Goal: Task Accomplishment & Management: Manage account settings

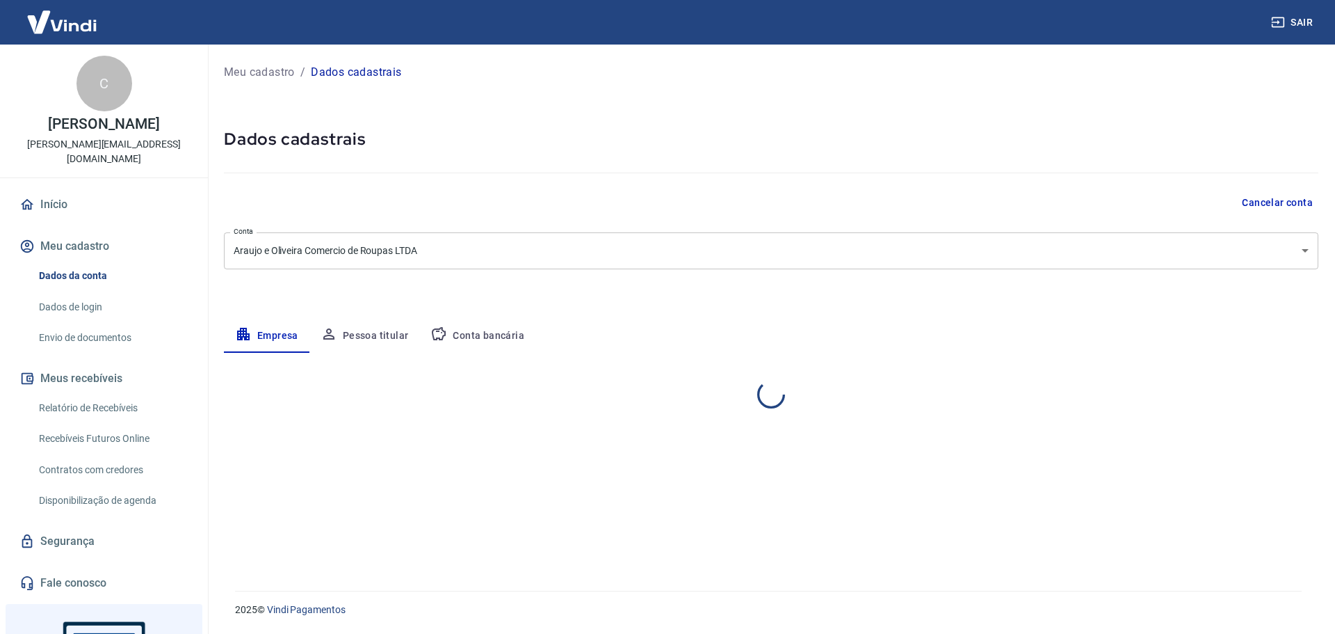
select select "GO"
select select "business"
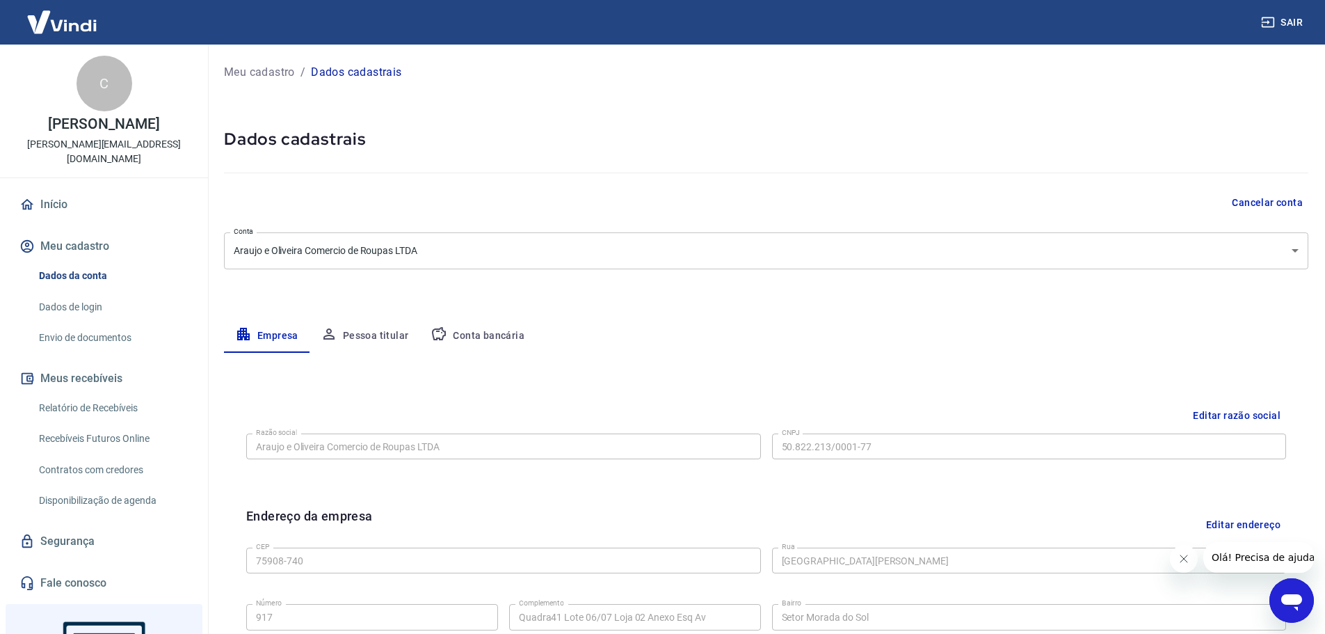
click at [369, 332] on button "Pessoa titular" at bounding box center [364, 335] width 111 height 33
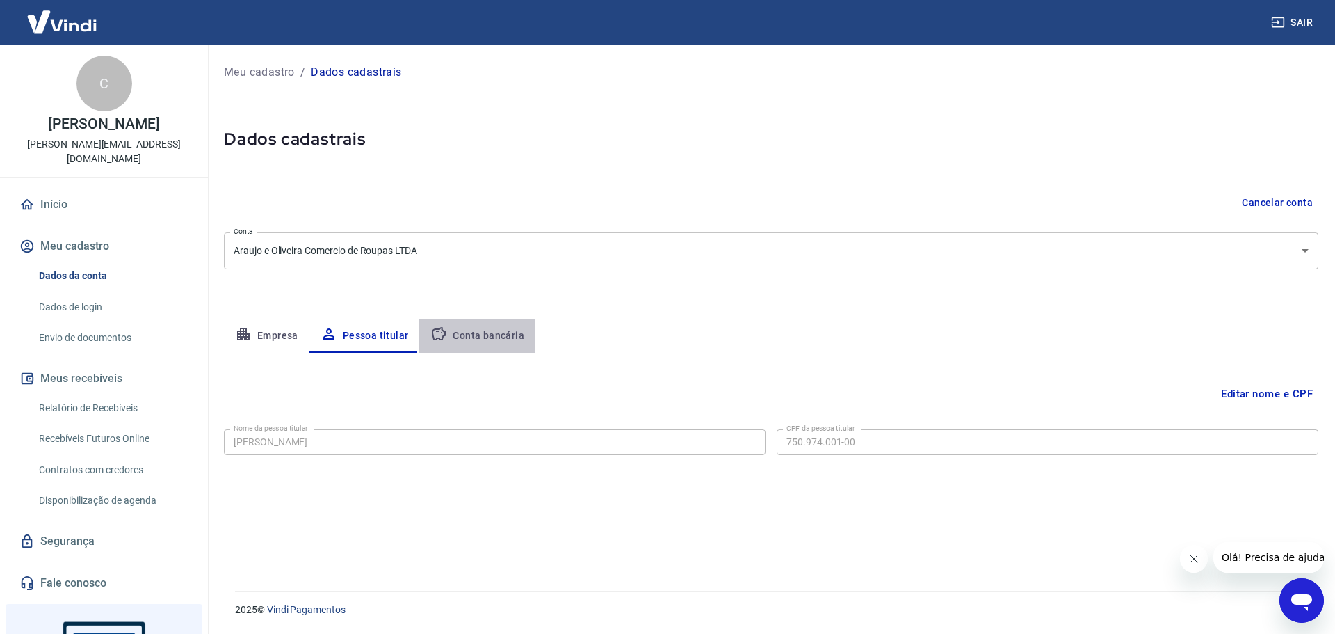
click at [483, 339] on button "Conta bancária" at bounding box center [477, 335] width 116 height 33
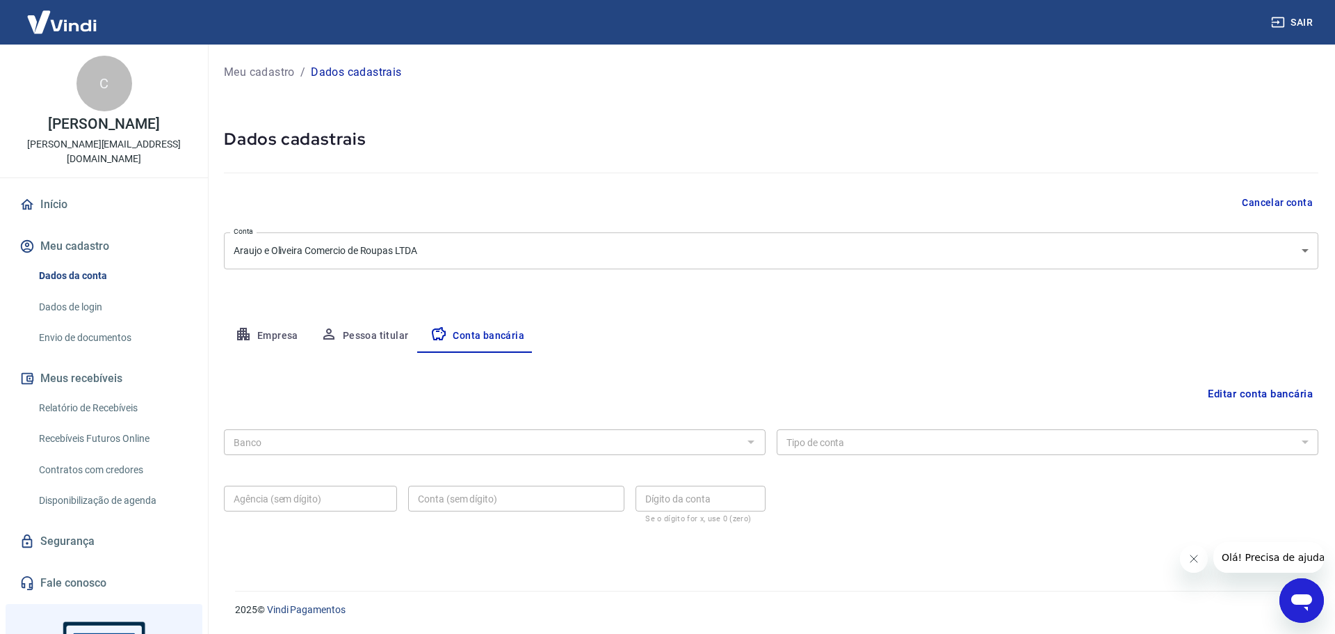
click at [1203, 392] on button "Editar conta bancária" at bounding box center [1261, 393] width 116 height 26
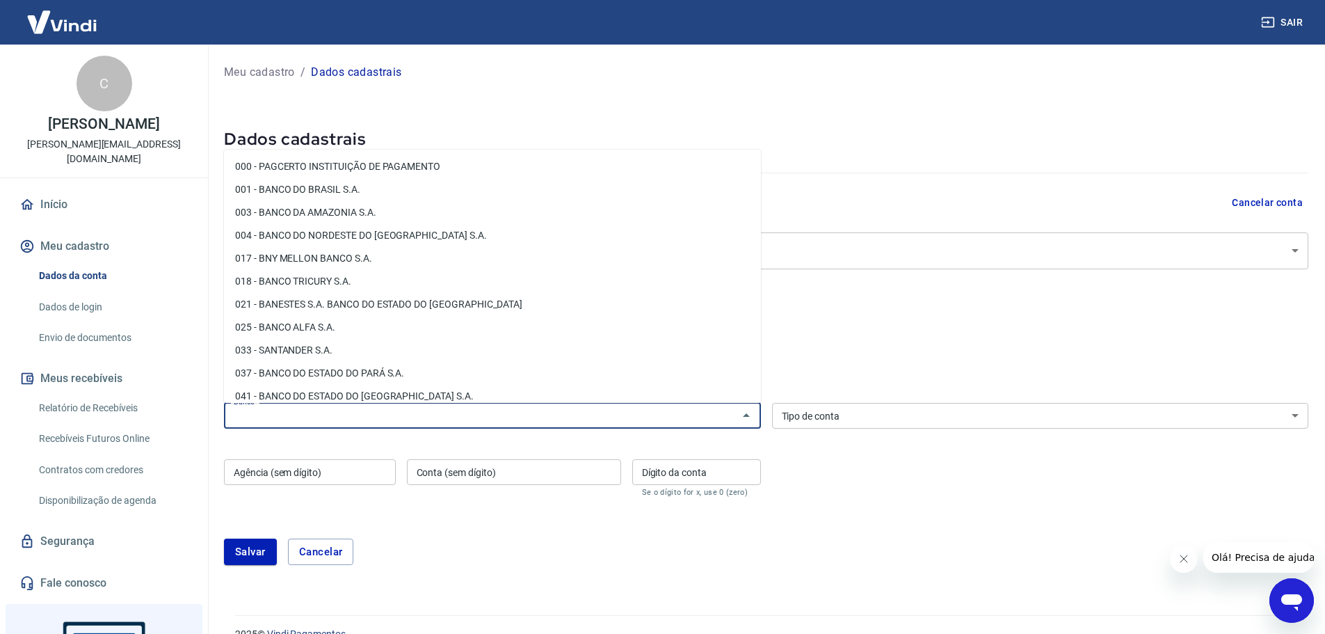
click at [508, 415] on input "Banco" at bounding box center [481, 415] width 506 height 17
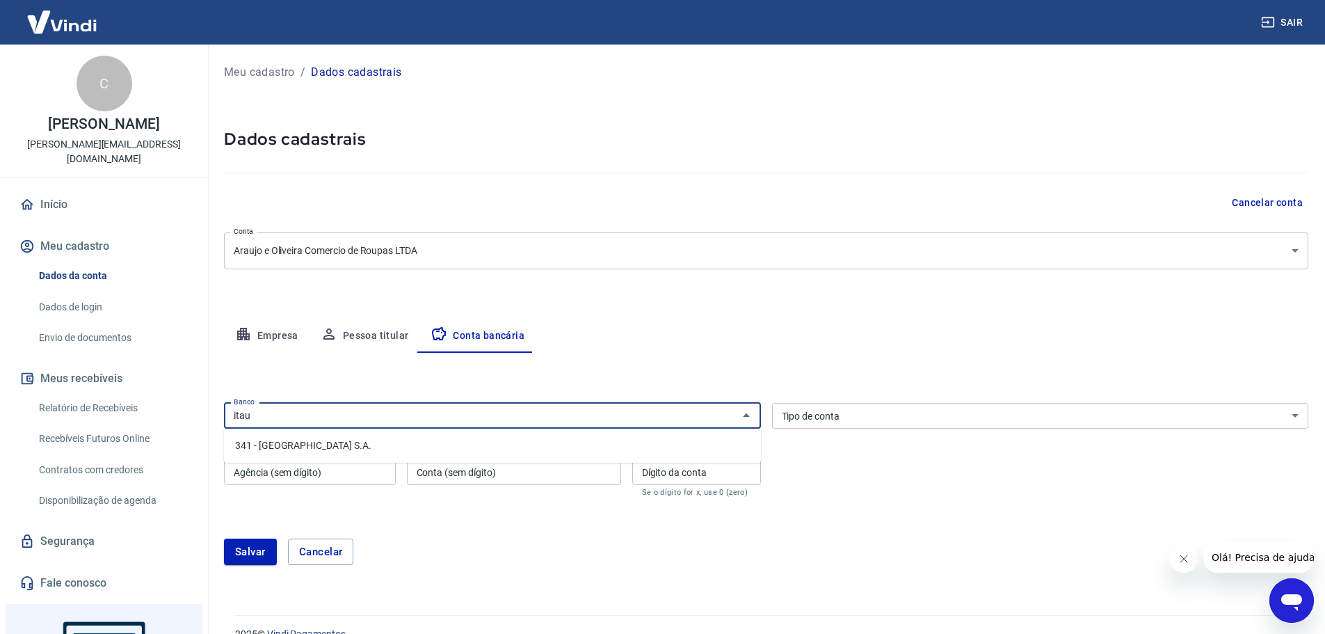
click at [453, 449] on li "341 - [GEOGRAPHIC_DATA] S.A." at bounding box center [492, 445] width 537 height 23
type input "341 - [GEOGRAPHIC_DATA] S.A."
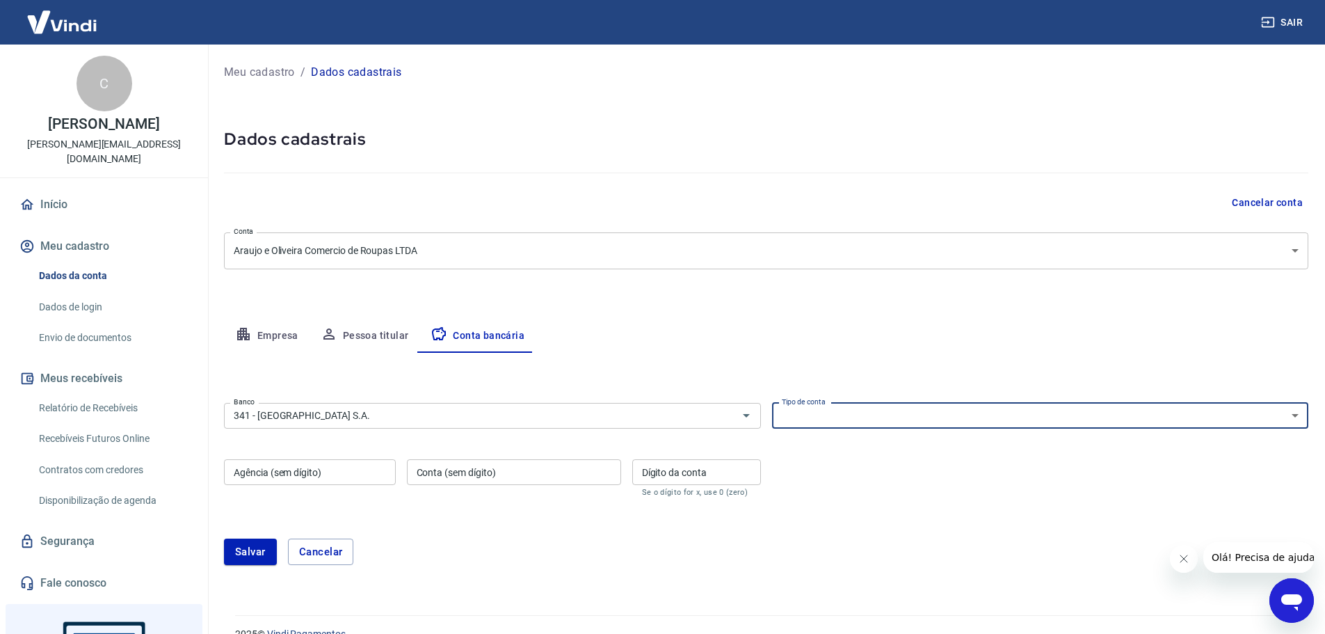
click at [858, 415] on select "Conta Corrente Conta Poupança" at bounding box center [1040, 416] width 537 height 26
select select "1"
click at [772, 403] on select "Conta Corrente Conta Poupança" at bounding box center [1040, 416] width 537 height 26
click at [348, 479] on input "Agência (sem dígito)" at bounding box center [310, 472] width 172 height 26
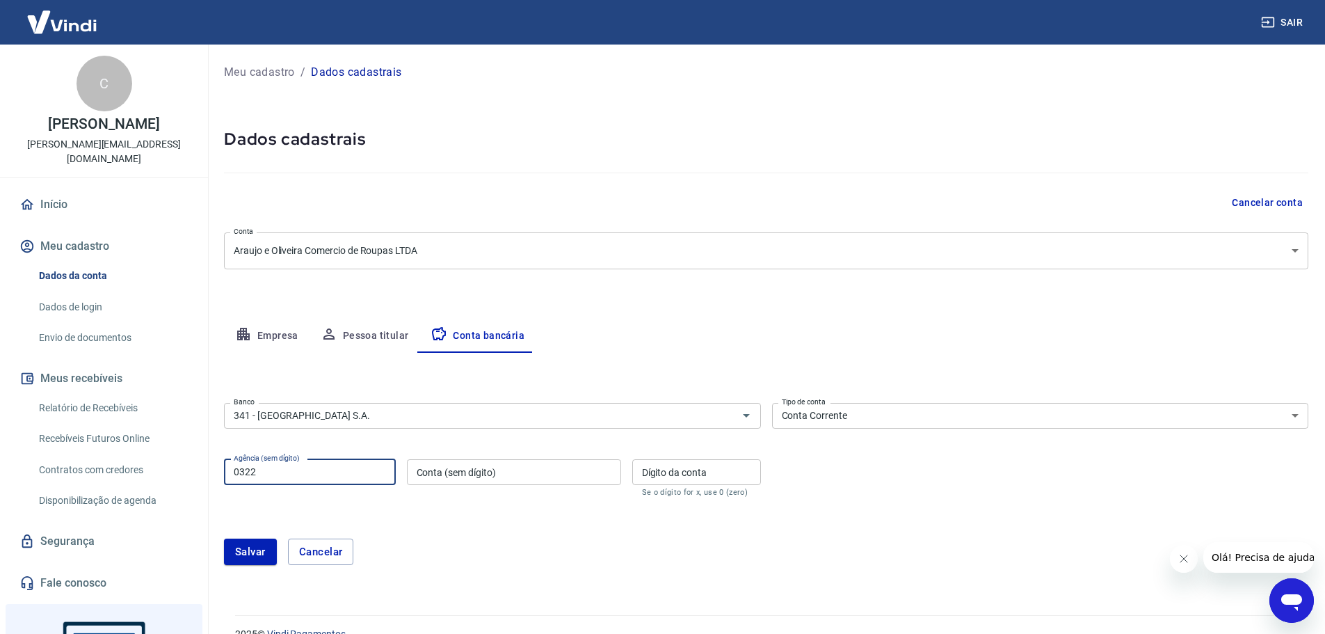
type input "0322"
type input "98964"
type input "1"
click at [521, 544] on div "[PERSON_NAME]" at bounding box center [766, 551] width 1084 height 26
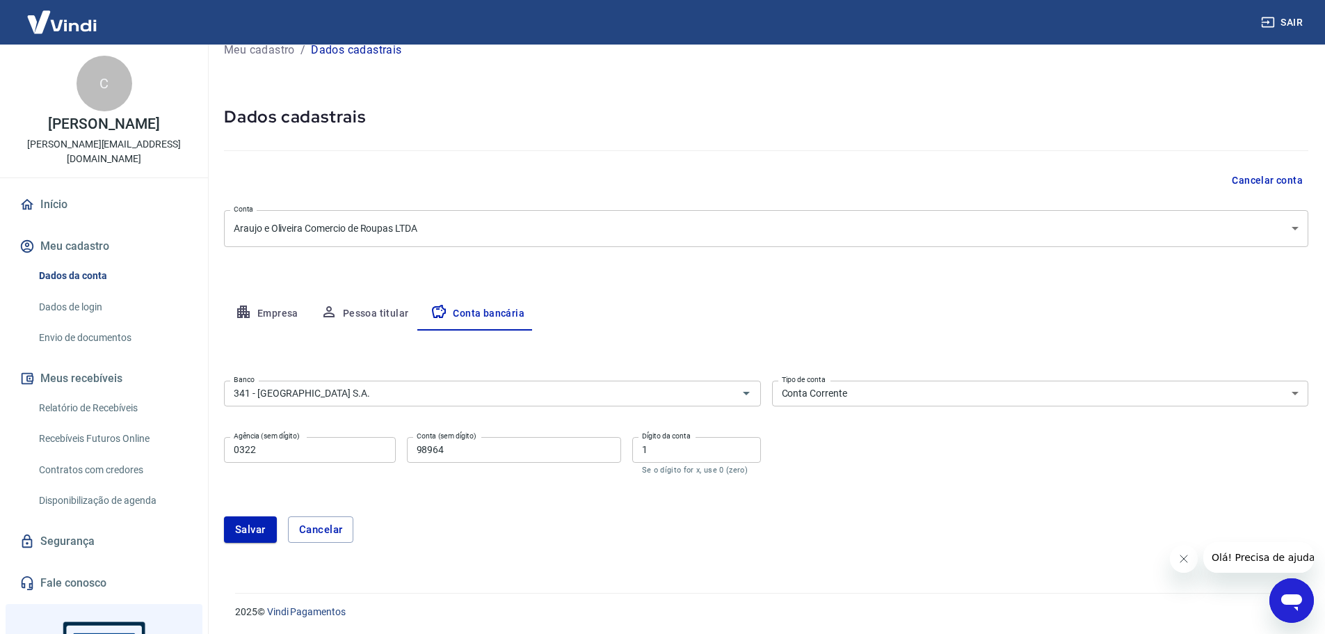
scroll to position [24, 0]
click at [240, 530] on button "Salvar" at bounding box center [250, 527] width 53 height 26
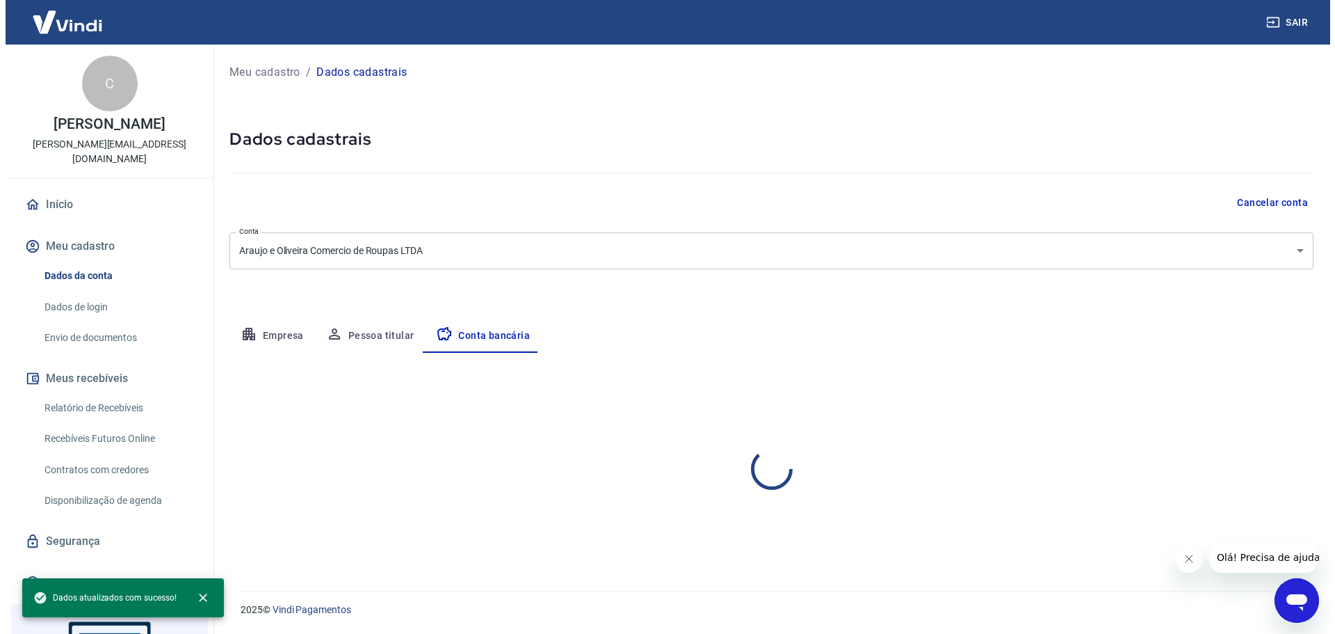
scroll to position [0, 0]
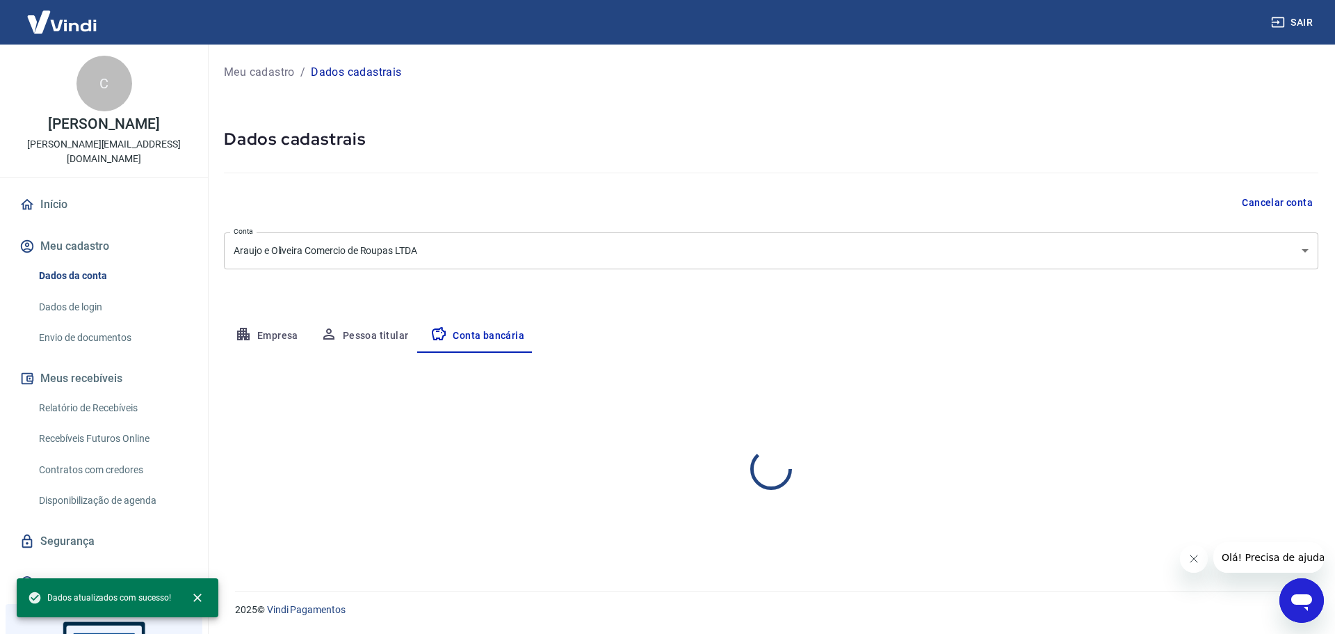
select select "1"
